Goal: Information Seeking & Learning: Learn about a topic

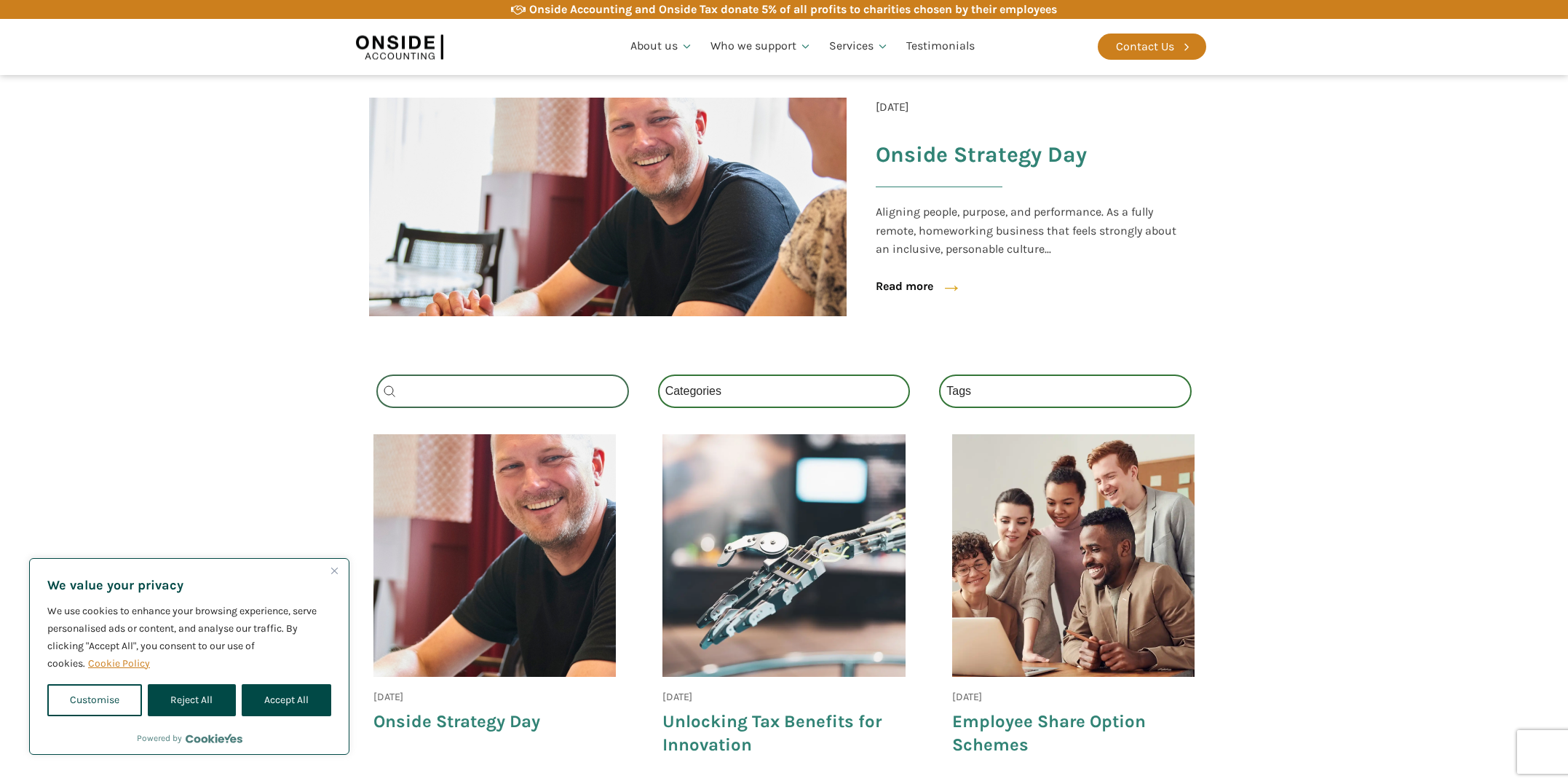
scroll to position [236, 0]
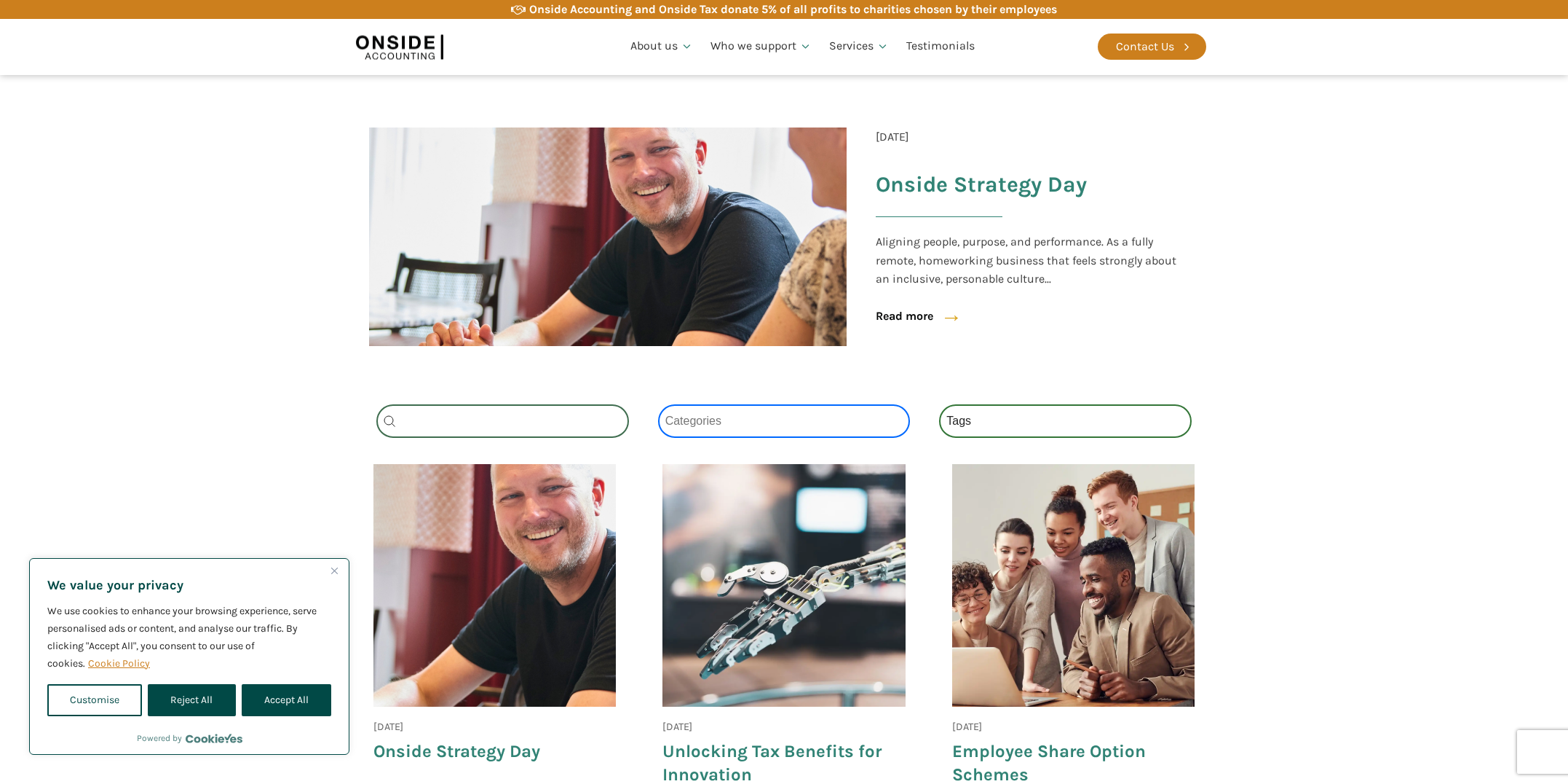
click at [753, 426] on select "Categories All (4) News (2) Blog (1) Fact Sheets (1)" at bounding box center [784, 421] width 253 height 34
click at [658, 404] on select "Categories All (4) News (2) Blog (1) Fact Sheets (1)" at bounding box center [784, 421] width 253 height 34
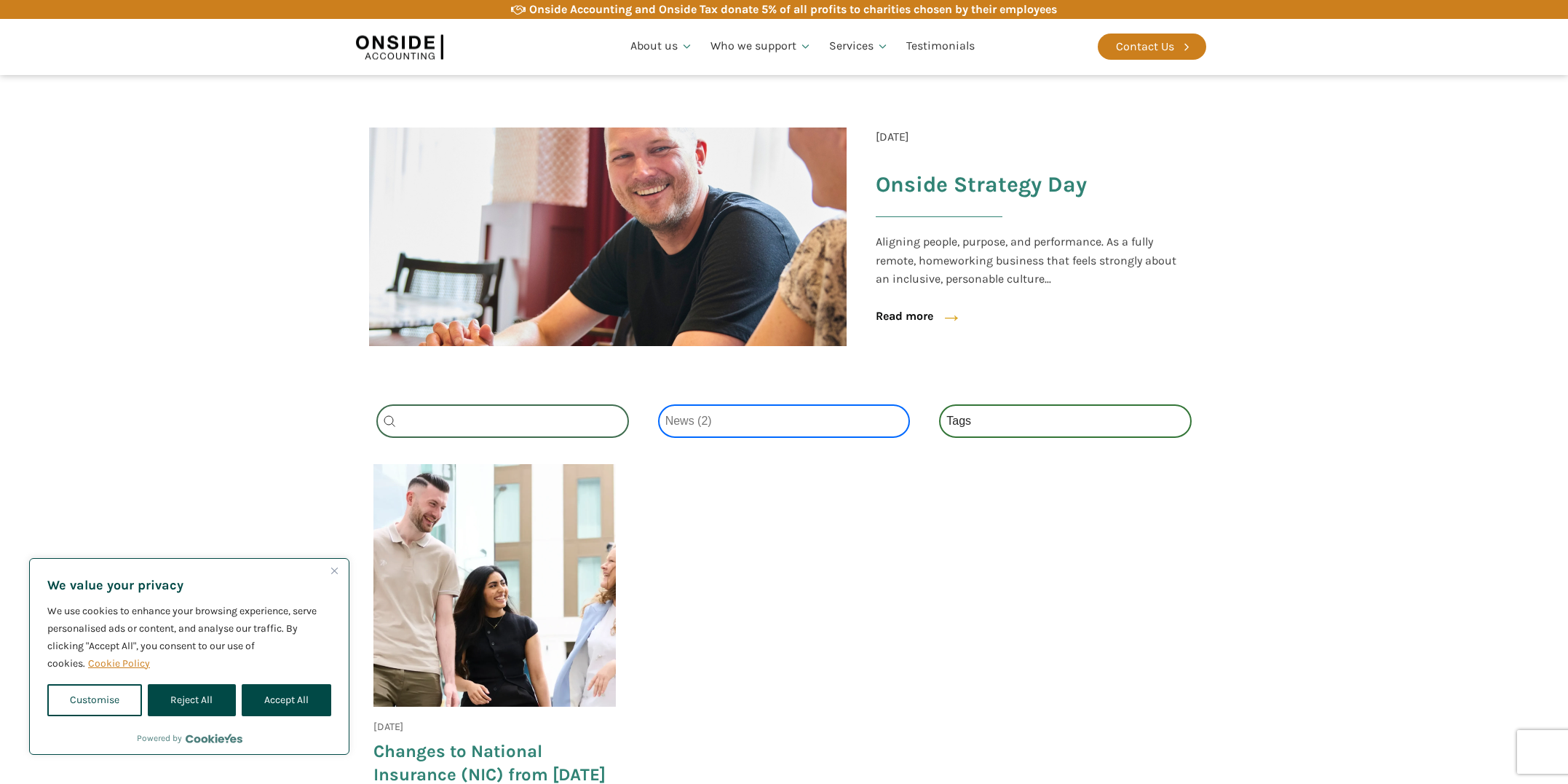
click at [752, 427] on select "Categories All (4) News (2) Blog (1) Fact Sheets (1)" at bounding box center [784, 421] width 253 height 34
click at [658, 404] on select "Categories All (4) News (2) Blog (1) Fact Sheets (1)" at bounding box center [784, 421] width 253 height 34
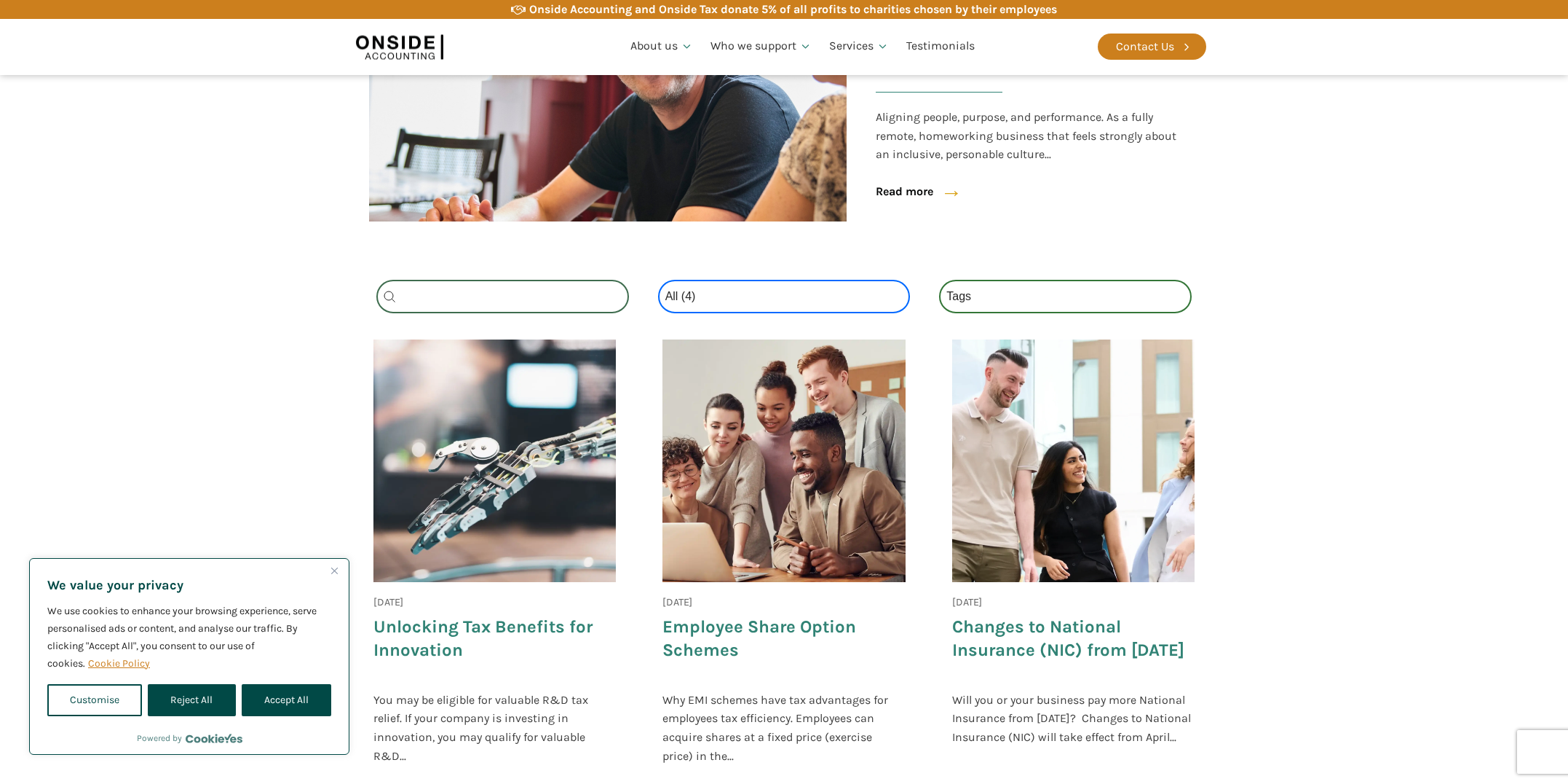
scroll to position [435, 0]
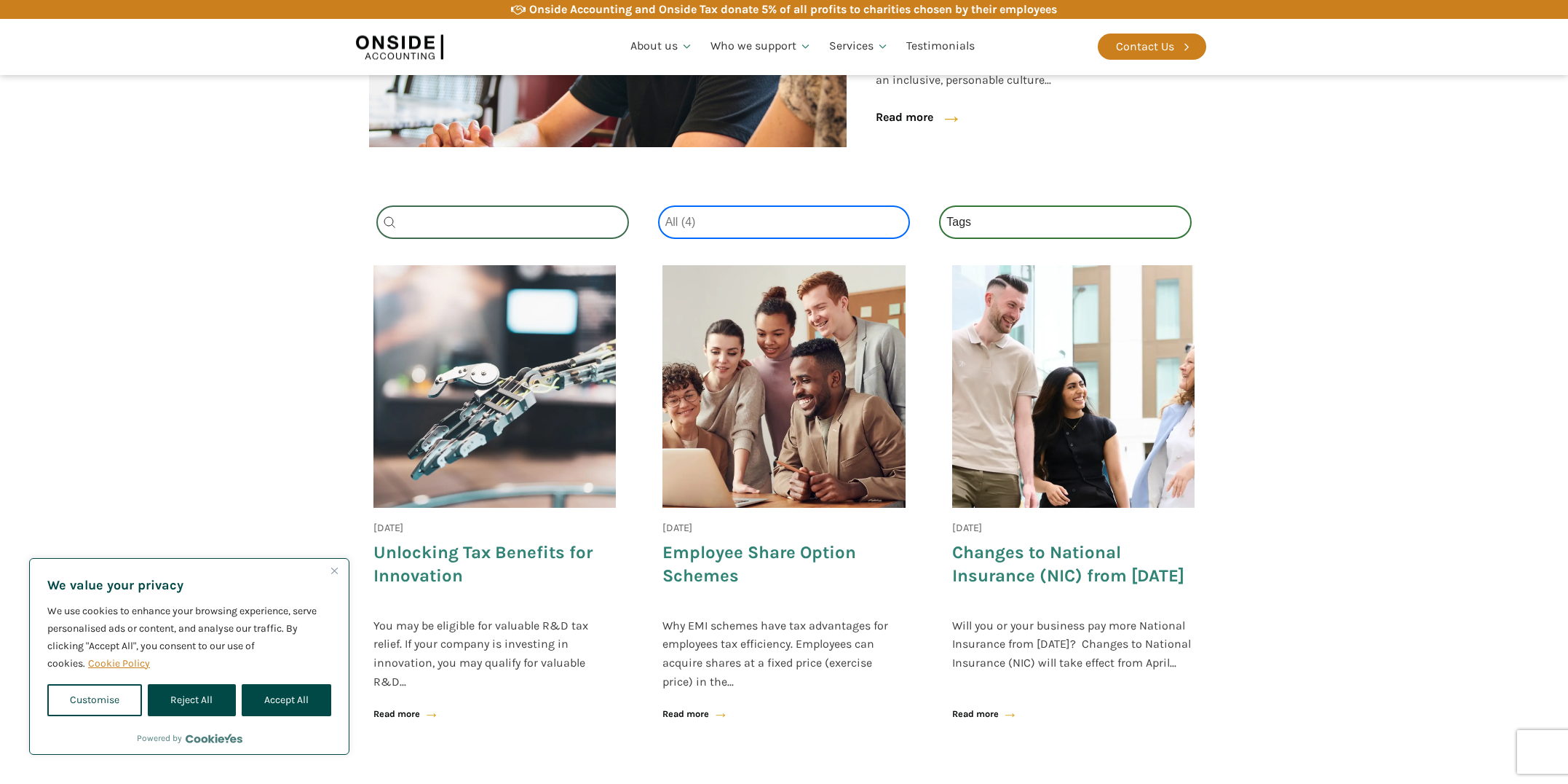
click at [773, 231] on select "Categories All (4) News (2) Blog (1) Fact Sheets (1)" at bounding box center [784, 222] width 253 height 34
click at [658, 205] on select "Categories All (4) News (2) Blog (1) Fact Sheets (1)" at bounding box center [784, 222] width 253 height 34
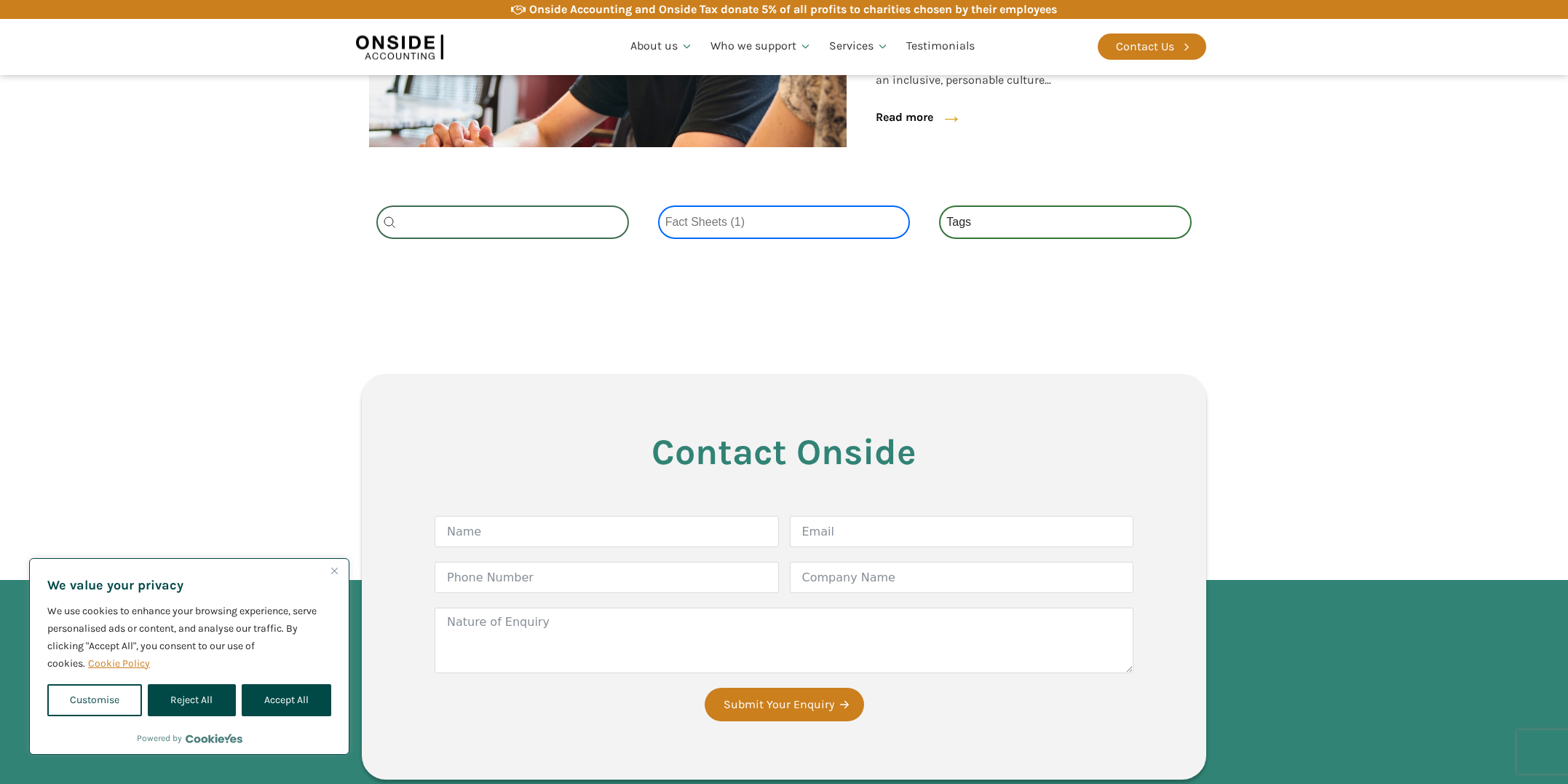
click at [776, 226] on select "Categories All (4) News (2) Blog (1) Fact Sheets (1)" at bounding box center [784, 222] width 253 height 34
select select "news"
click at [658, 205] on select "Categories All (4) News (2) Blog (1) Fact Sheets (1)" at bounding box center [784, 222] width 253 height 34
